Goal: Transaction & Acquisition: Purchase product/service

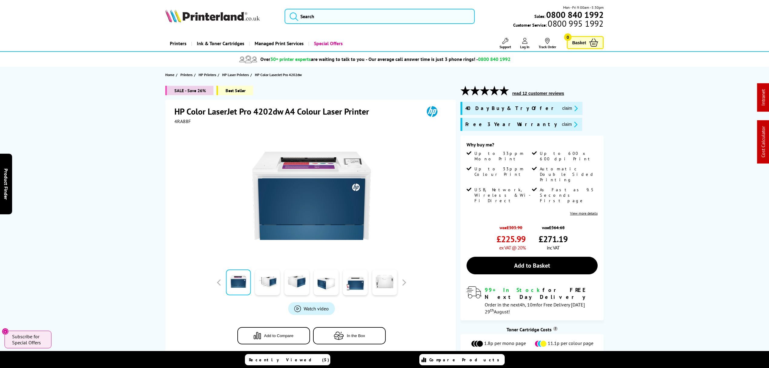
drag, startPoint x: 118, startPoint y: 88, endPoint x: 118, endPoint y: 73, distance: 15.1
drag, startPoint x: 111, startPoint y: 254, endPoint x: 131, endPoint y: 109, distance: 146.2
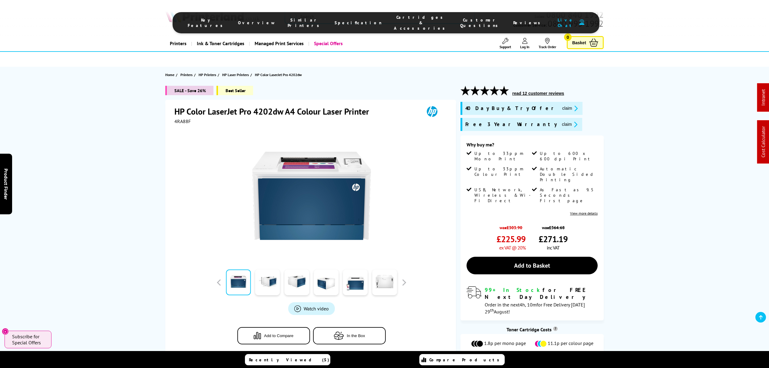
drag, startPoint x: 290, startPoint y: 6, endPoint x: 308, endPoint y: 6, distance: 18.2
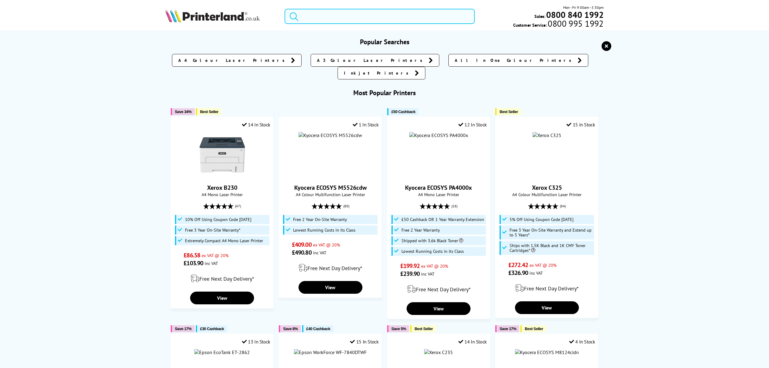
click at [342, 16] on input "search" at bounding box center [380, 16] width 190 height 15
paste input "4RA83F"
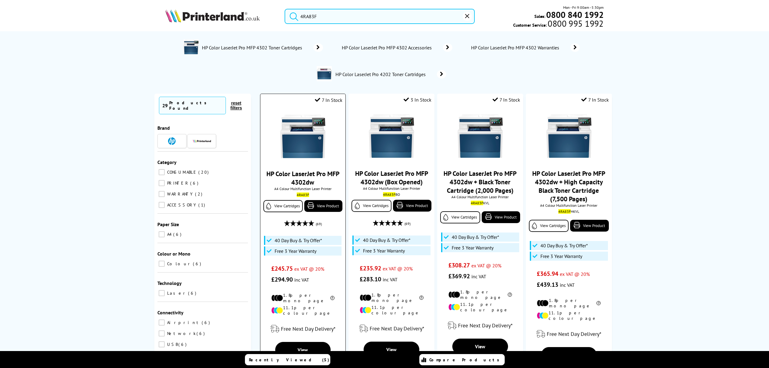
type input "4RA83F"
click at [307, 148] on img at bounding box center [302, 136] width 45 height 45
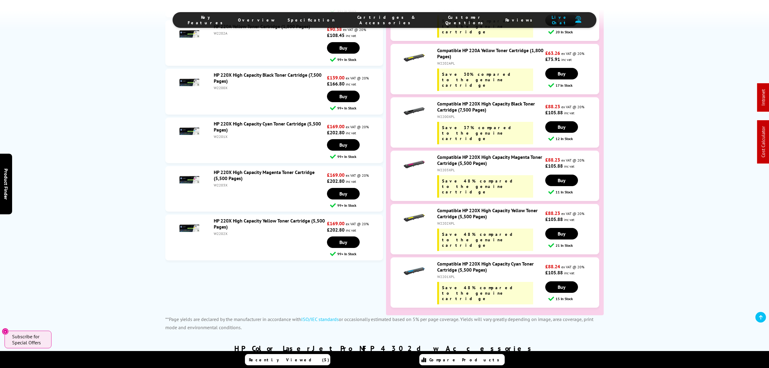
scroll to position [1857, 0]
